Goal: Information Seeking & Learning: Stay updated

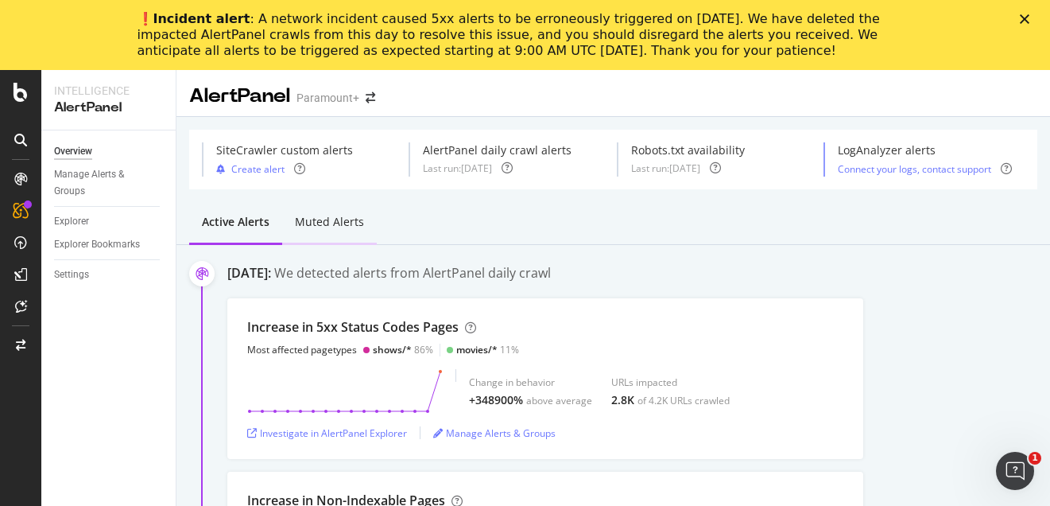
click at [317, 229] on div "Muted alerts" at bounding box center [329, 222] width 69 height 16
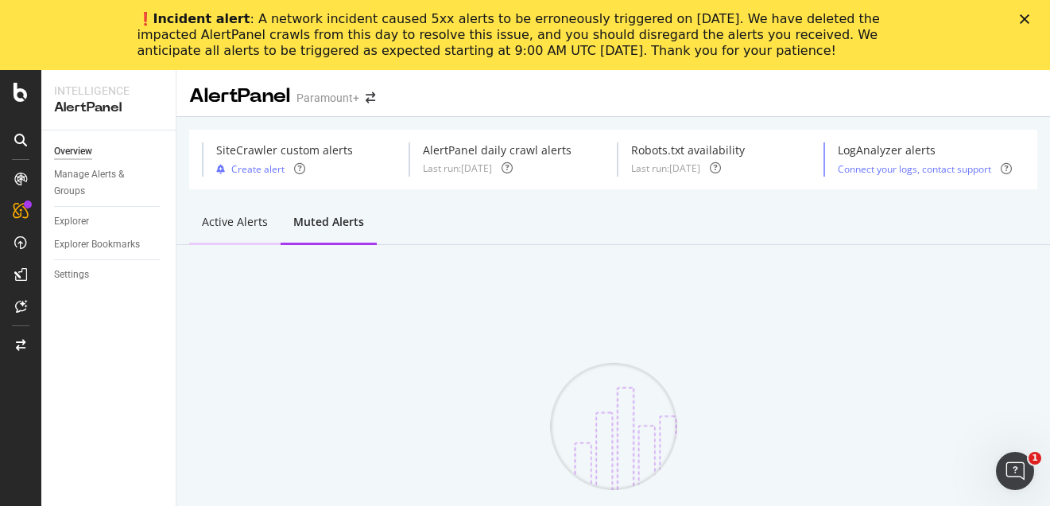
click at [257, 224] on div "Active alerts" at bounding box center [235, 222] width 66 height 16
